Goal: Navigation & Orientation: Find specific page/section

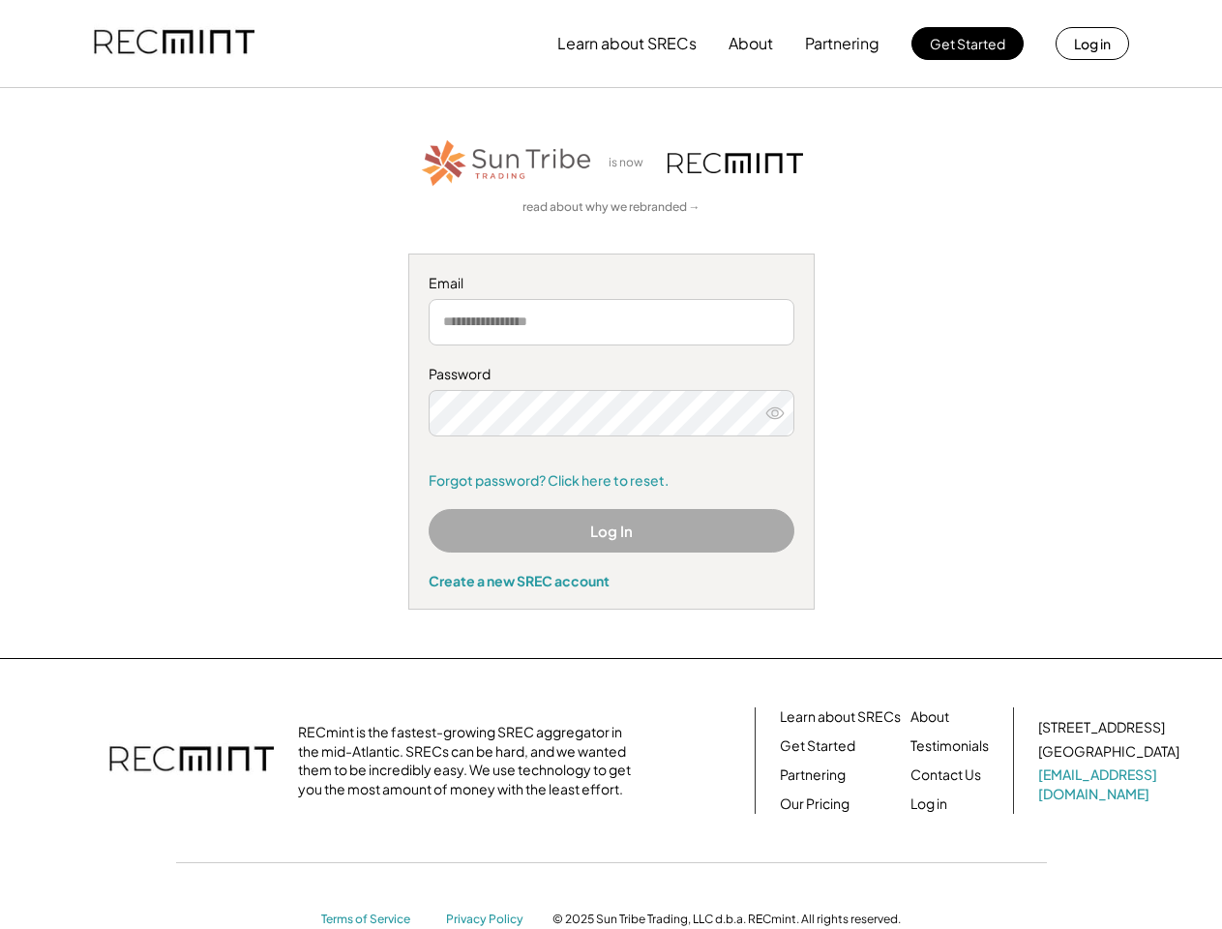
click at [611, 465] on div "Password Remember me Forgot password? Click here to reset." at bounding box center [612, 427] width 366 height 125
click at [611, 44] on button "Learn about SRECs" at bounding box center [626, 43] width 139 height 39
click at [612, 44] on button "Learn about SRECs" at bounding box center [626, 43] width 139 height 39
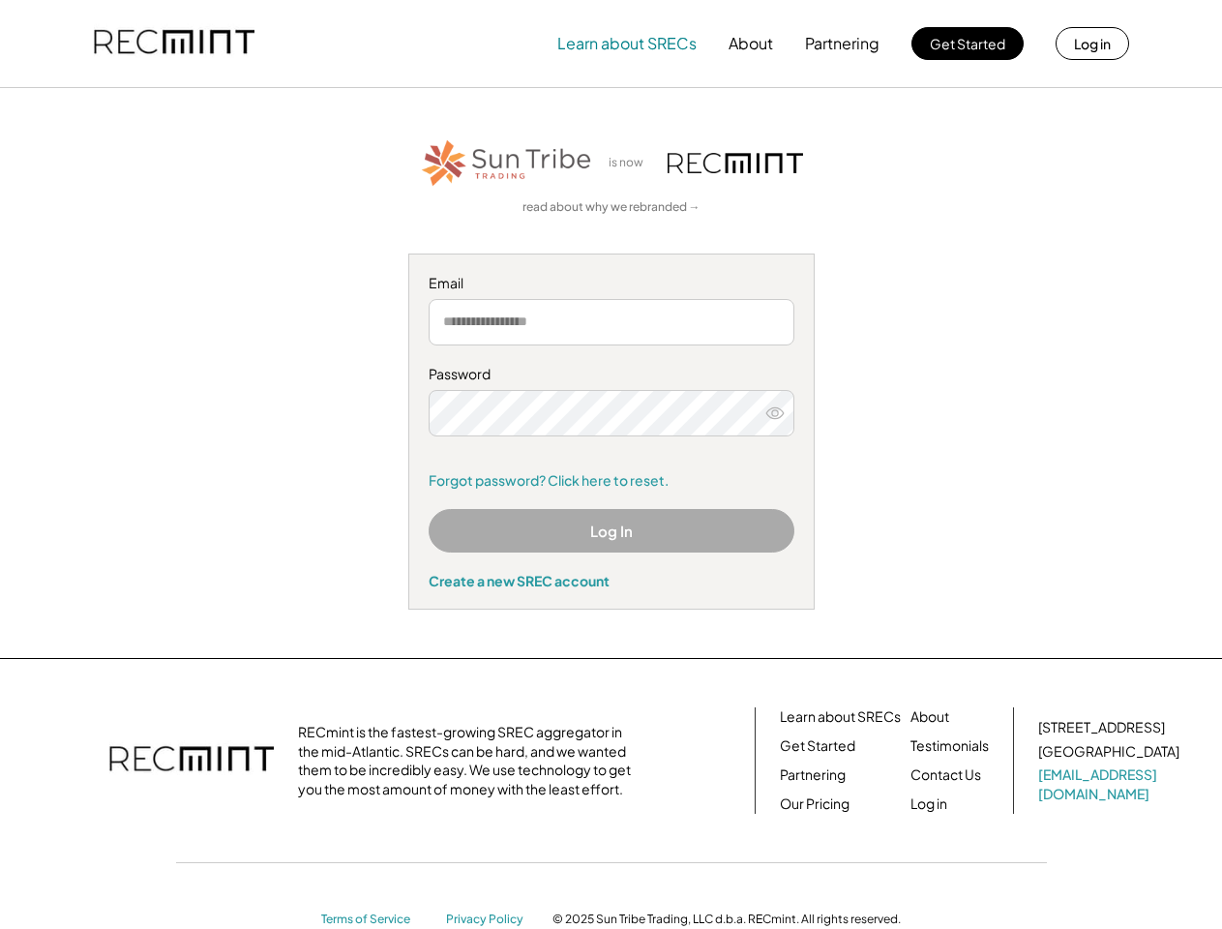
click at [174, 44] on img at bounding box center [174, 44] width 161 height 66
click at [843, 44] on button "Partnering" at bounding box center [842, 43] width 75 height 39
click at [627, 44] on button "Learn about SRECs" at bounding box center [626, 43] width 139 height 39
click at [751, 44] on button "About" at bounding box center [751, 43] width 45 height 39
